Goal: Task Accomplishment & Management: Manage account settings

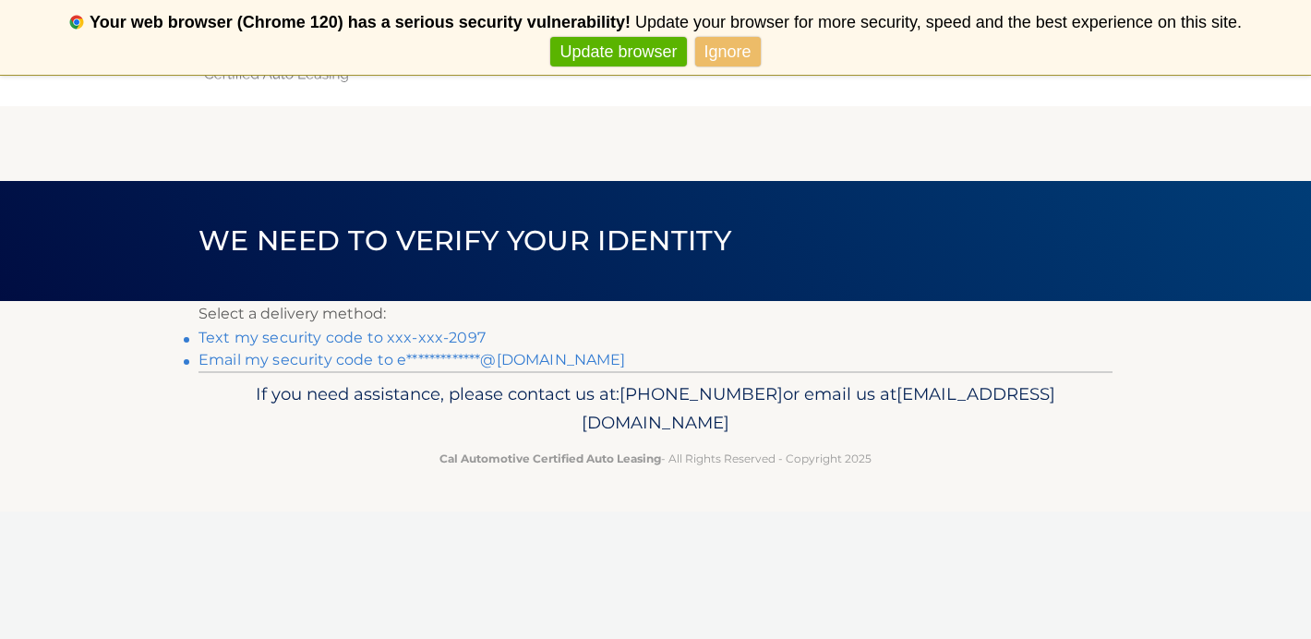
click at [326, 336] on link "Text my security code to xxx-xxx-2097" at bounding box center [342, 338] width 287 height 18
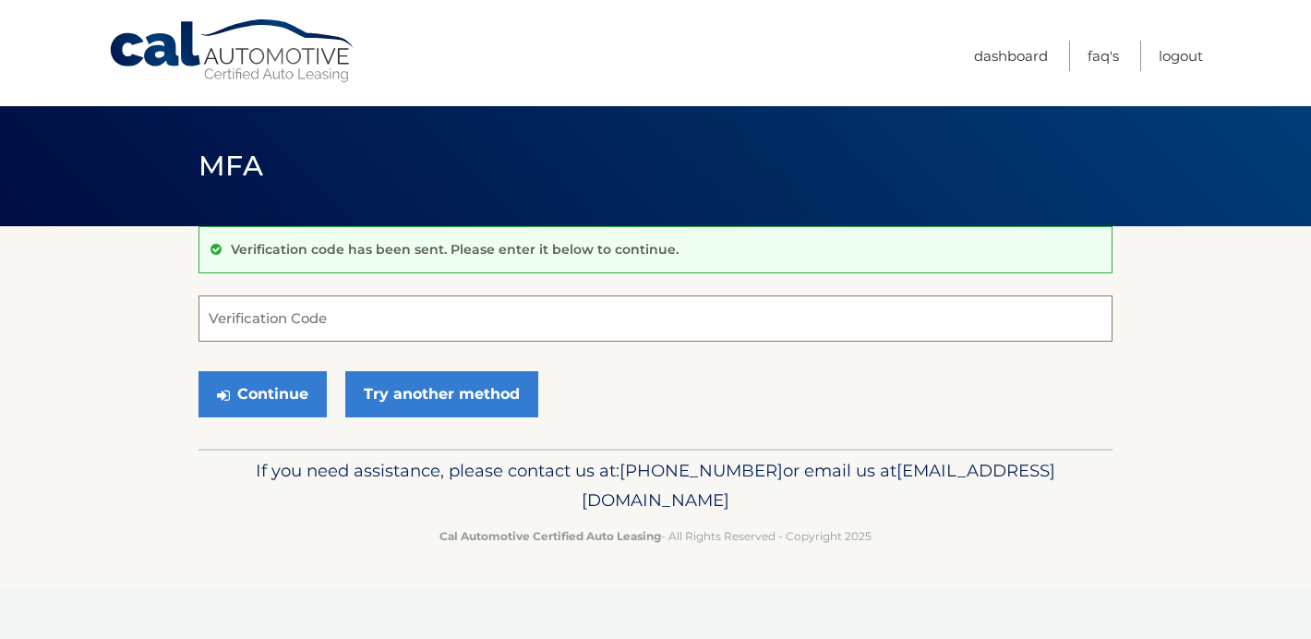
click at [293, 319] on input "Verification Code" at bounding box center [656, 318] width 914 height 46
click at [235, 327] on input "Verification Code" at bounding box center [656, 318] width 914 height 46
type input "343769"
click at [258, 391] on button "Continue" at bounding box center [263, 394] width 128 height 46
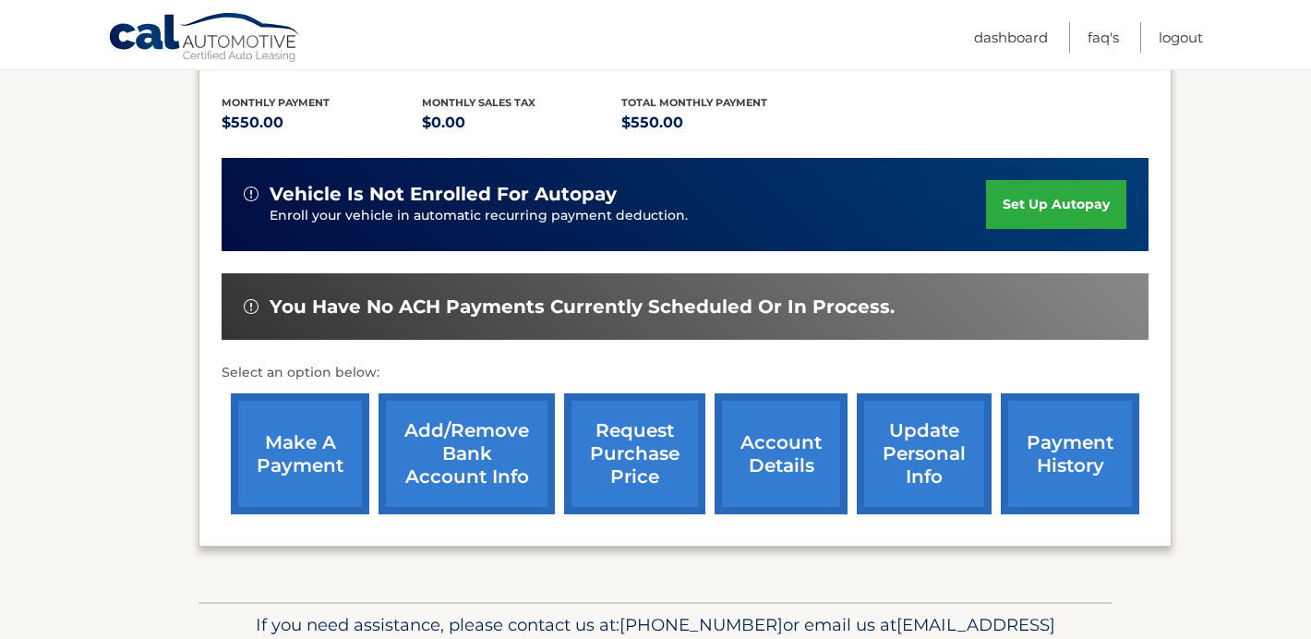
scroll to position [406, 0]
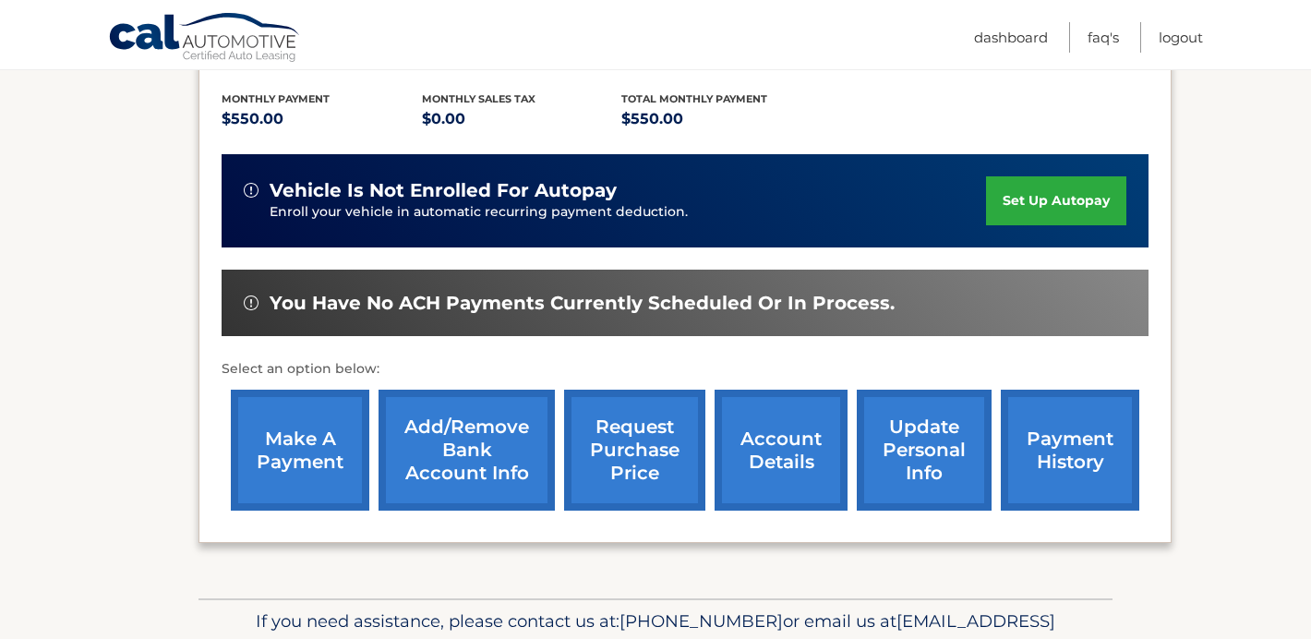
click at [298, 432] on link "make a payment" at bounding box center [300, 450] width 138 height 121
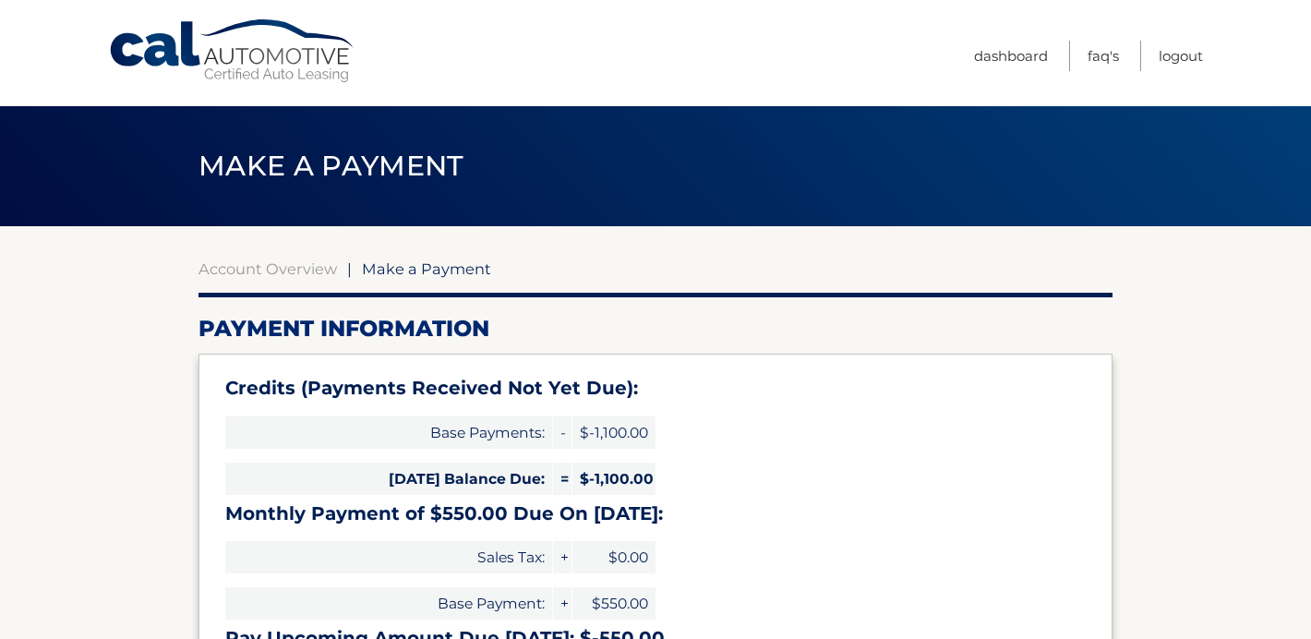
select select "MThjN2I3YjItMjE1OS00NGY1LWIyN2MtOTI5OTVhODI0YzY2"
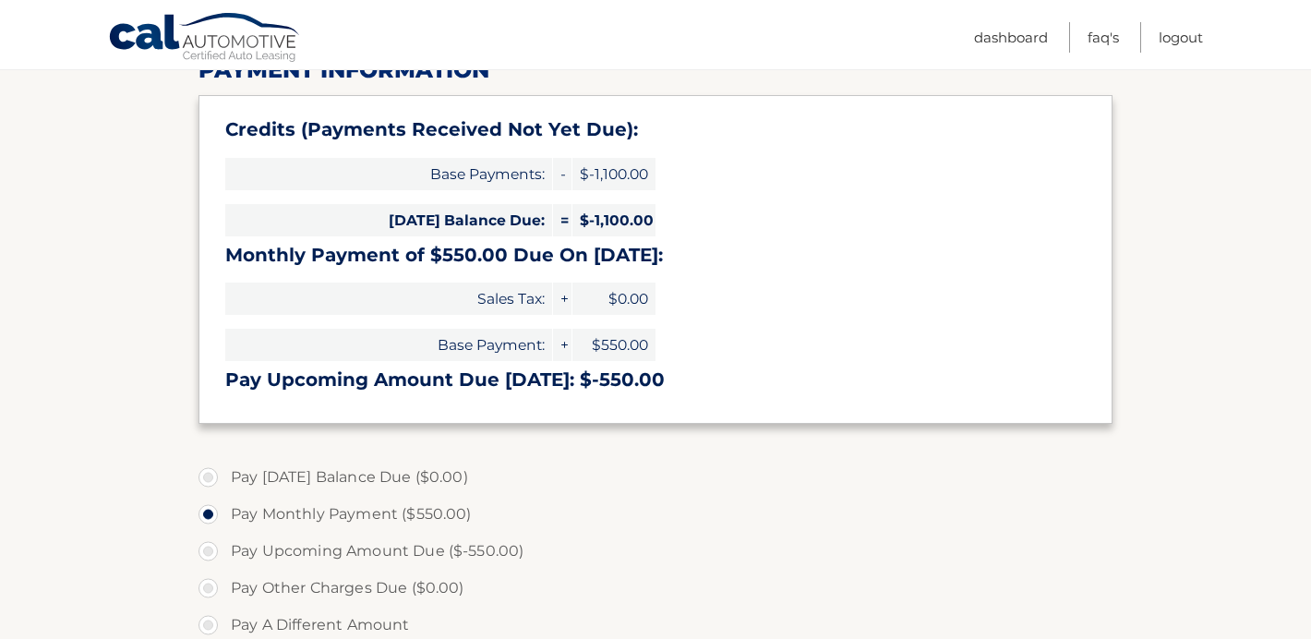
scroll to position [295, 0]
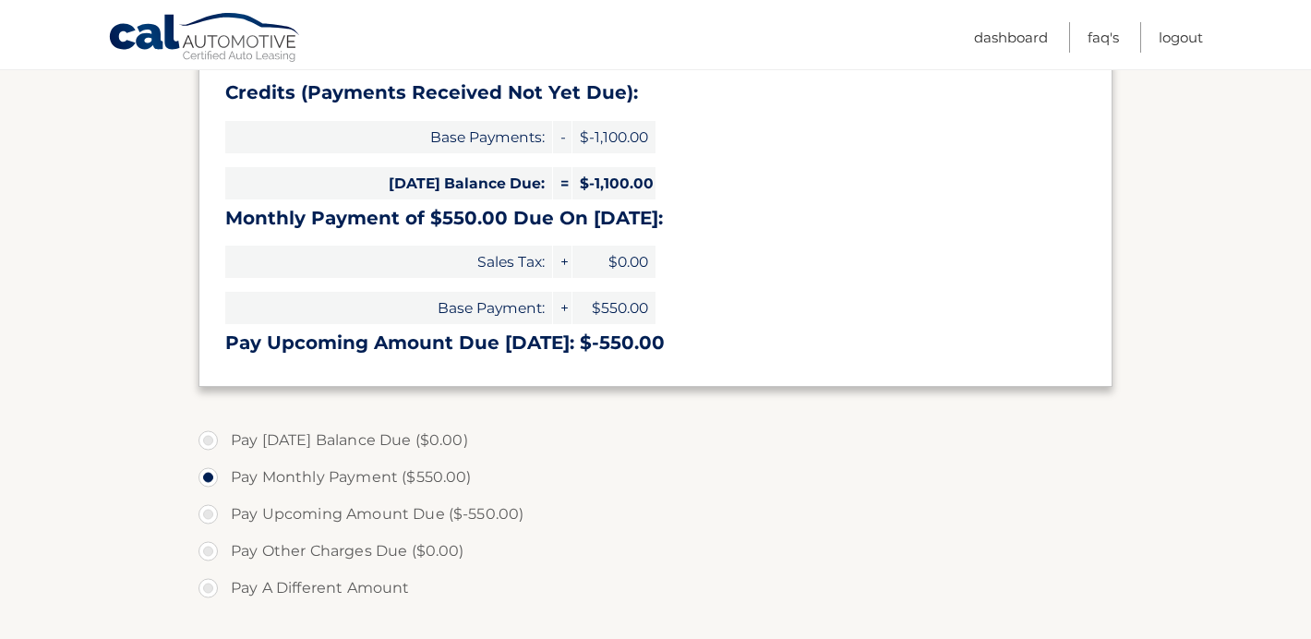
click at [943, 125] on div "Credits (Payments Received Not Yet Due): Base Payments: - $-1,100.00 Today's Ba…" at bounding box center [656, 222] width 914 height 328
click at [1019, 35] on link "Dashboard" at bounding box center [1011, 37] width 74 height 30
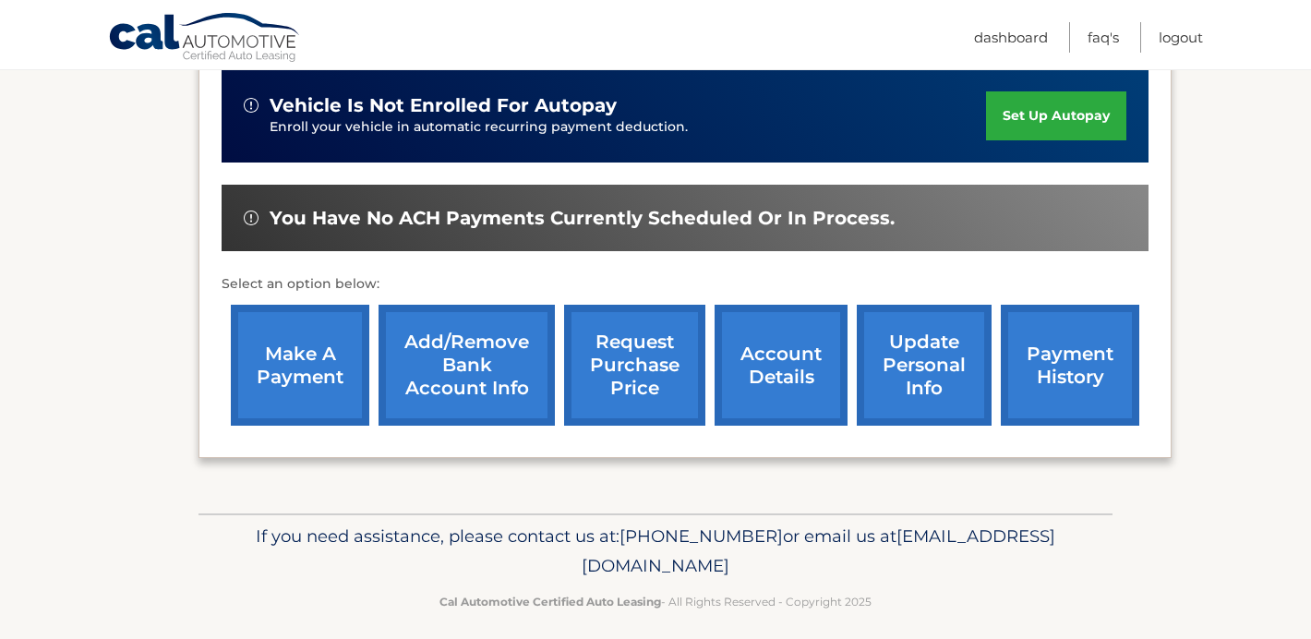
scroll to position [505, 0]
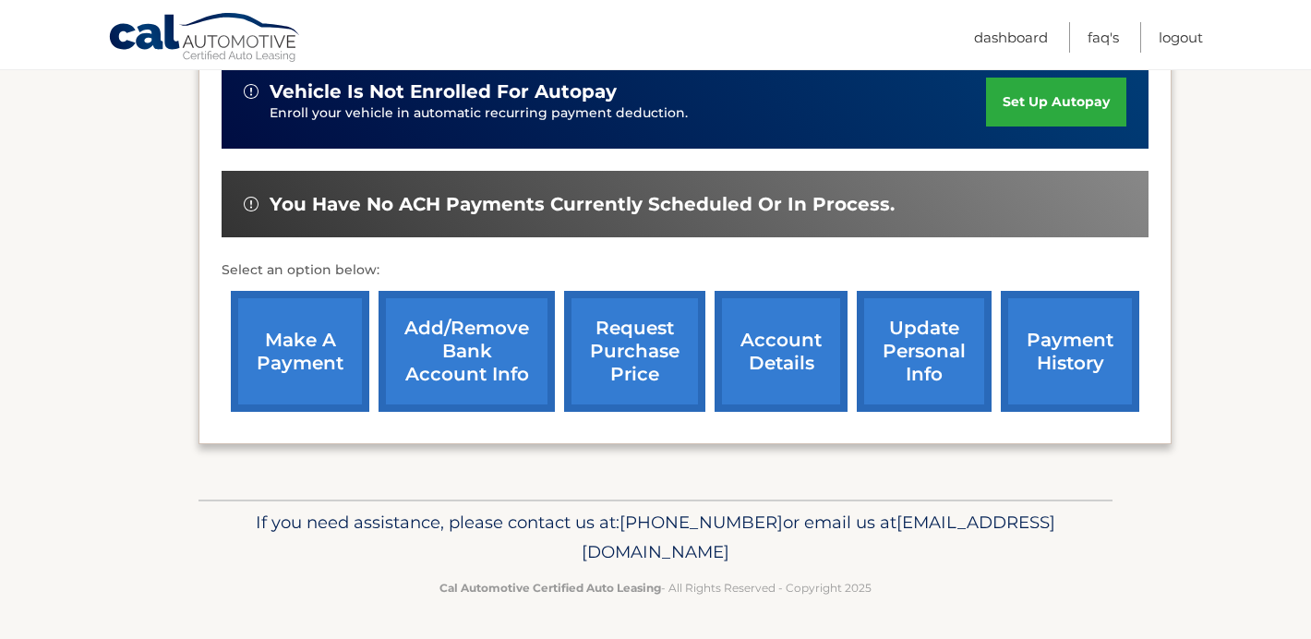
click at [1093, 326] on link "payment history" at bounding box center [1070, 351] width 138 height 121
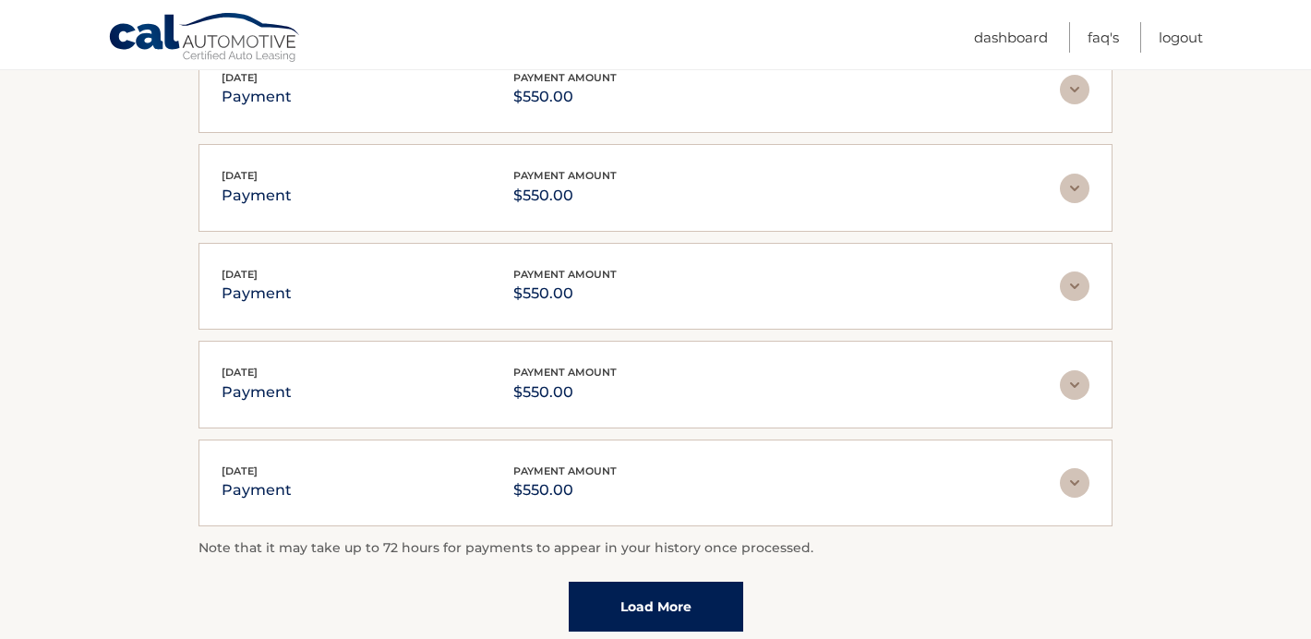
scroll to position [406, 0]
click at [1077, 182] on img at bounding box center [1075, 187] width 30 height 30
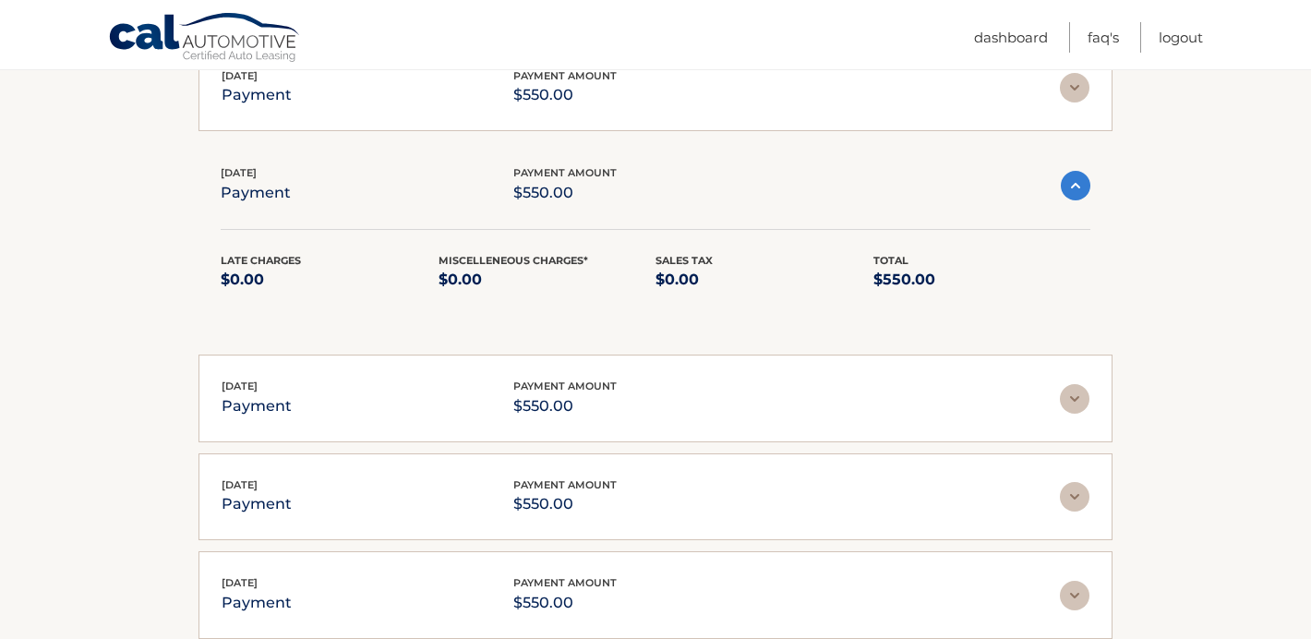
click at [1074, 93] on img at bounding box center [1075, 88] width 30 height 30
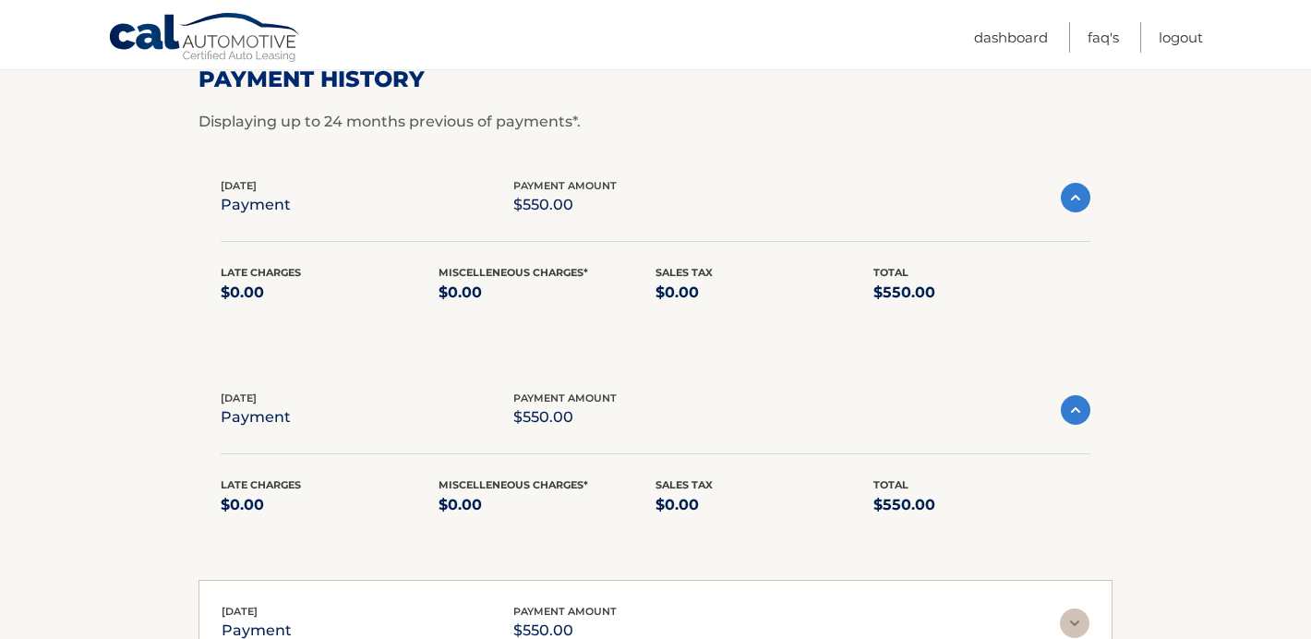
scroll to position [259, 0]
